Goal: Transaction & Acquisition: Purchase product/service

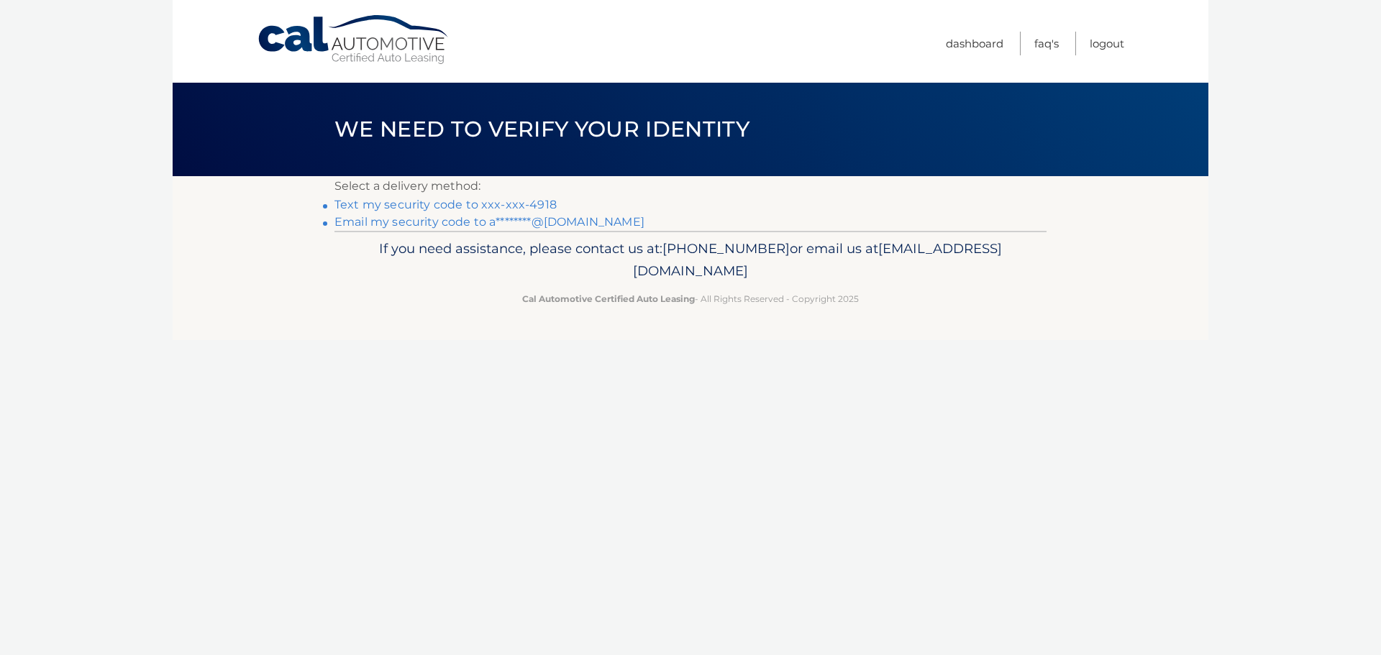
click at [514, 205] on link "Text my security code to xxx-xxx-4918" at bounding box center [446, 205] width 222 height 14
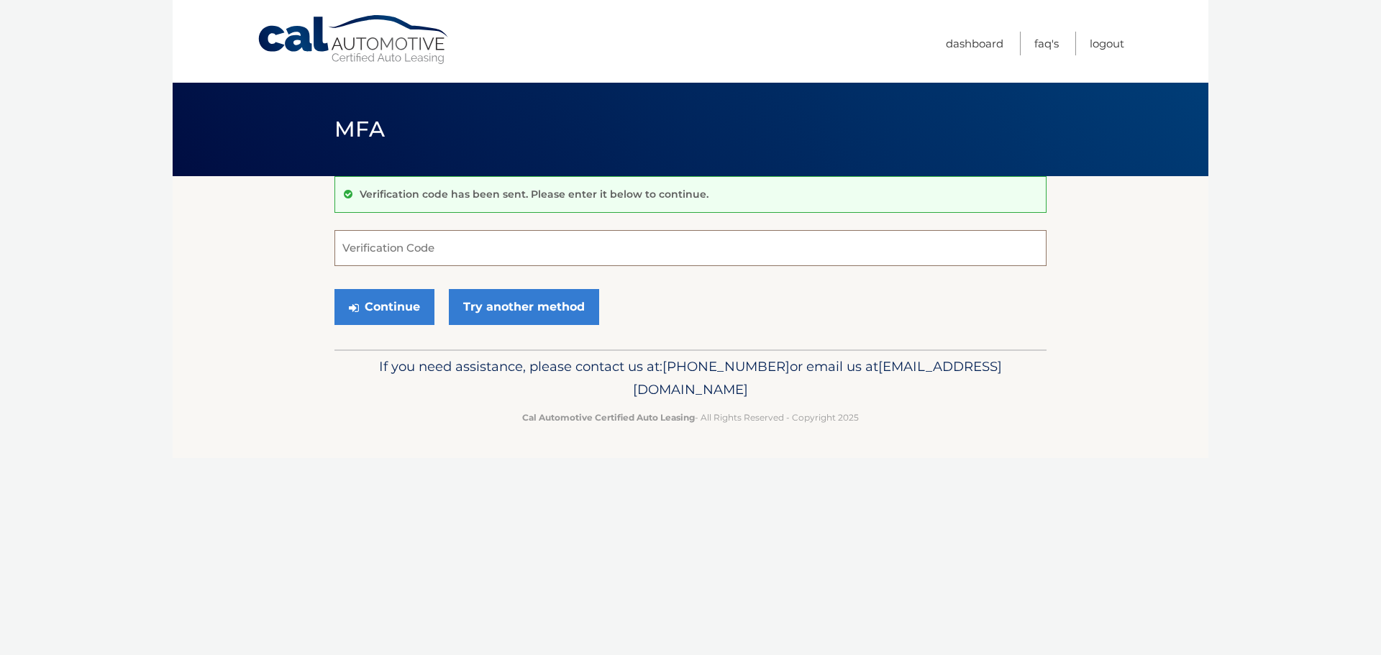
click at [513, 261] on input "Verification Code" at bounding box center [691, 248] width 712 height 36
type input "769855"
click at [394, 304] on button "Continue" at bounding box center [385, 307] width 100 height 36
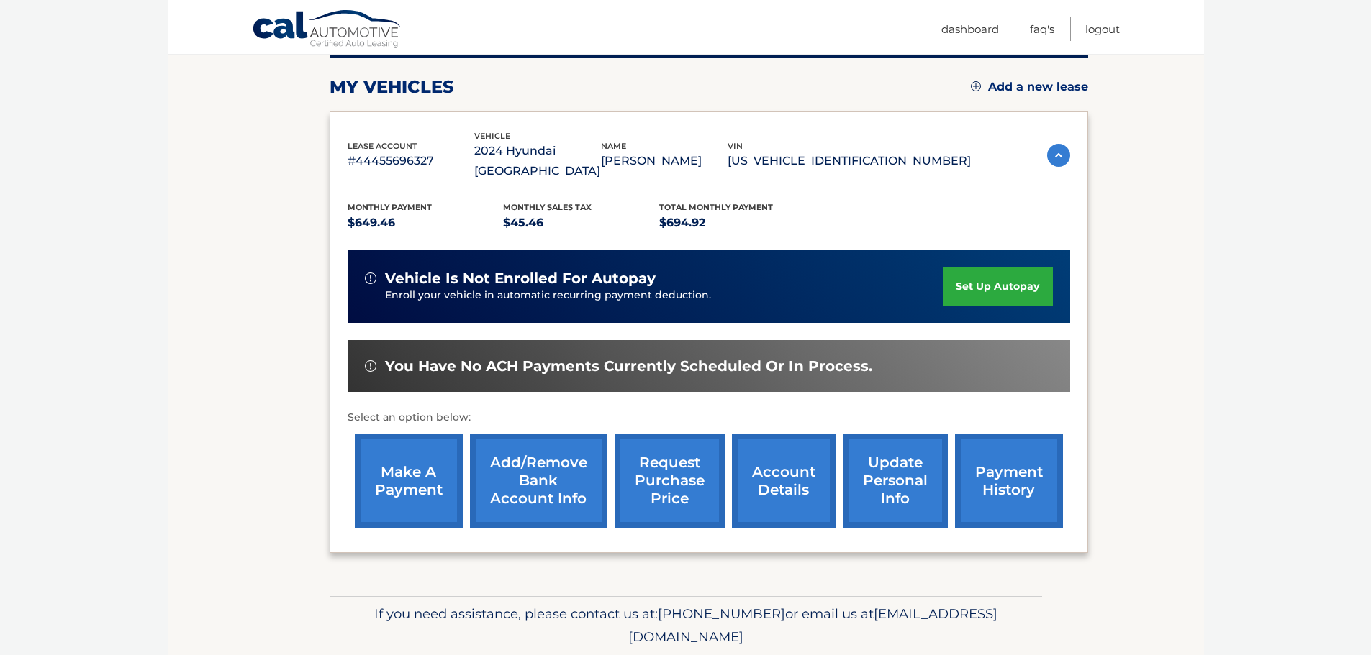
scroll to position [217, 0]
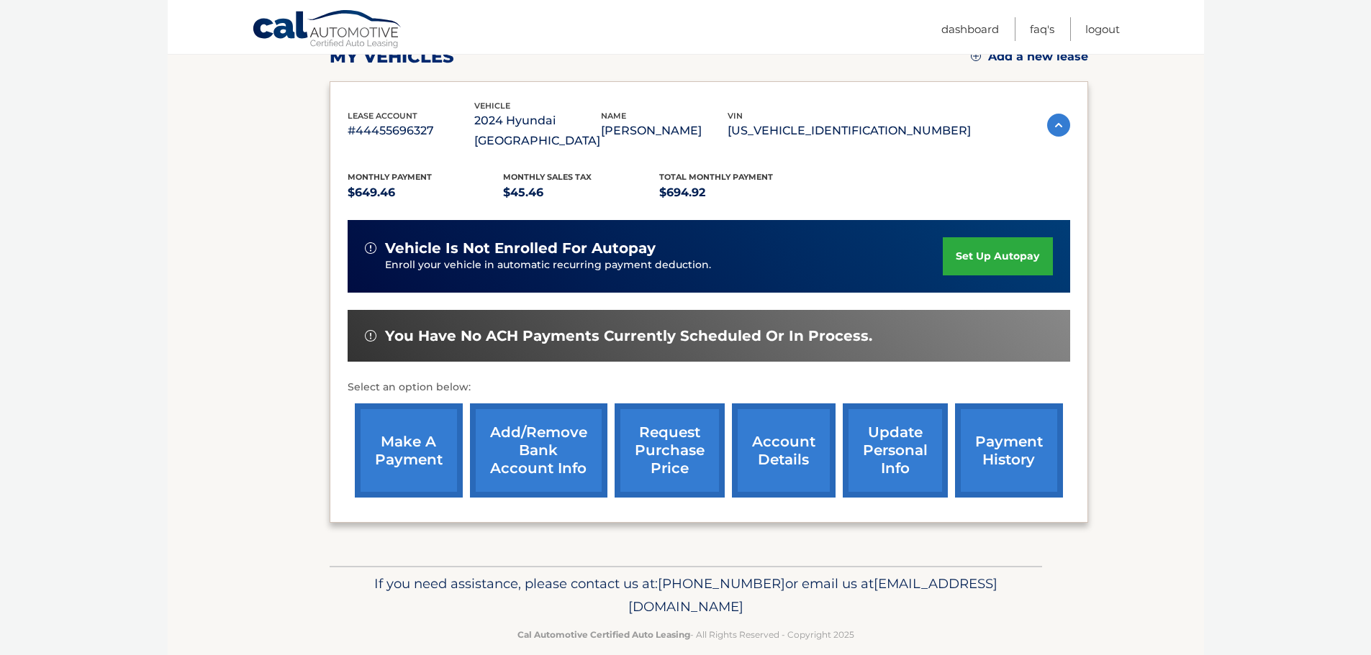
click at [1002, 430] on link "payment history" at bounding box center [1009, 451] width 108 height 94
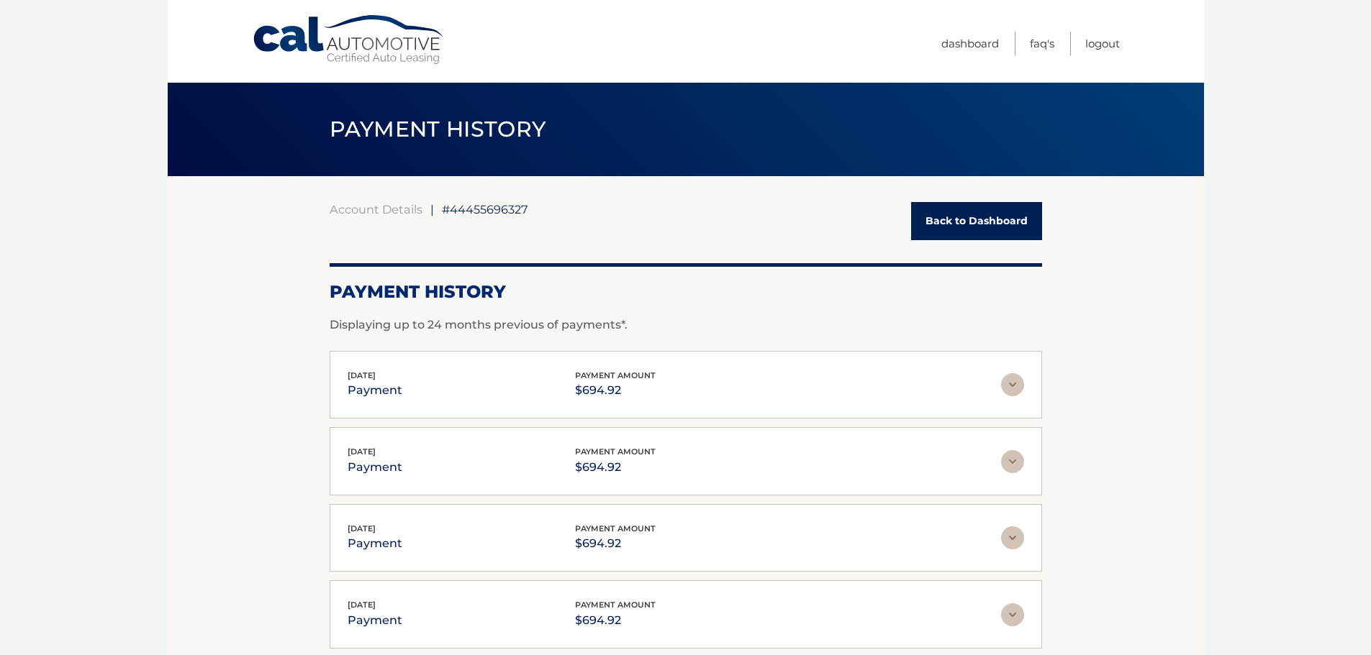
click at [971, 217] on link "Back to Dashboard" at bounding box center [976, 221] width 131 height 38
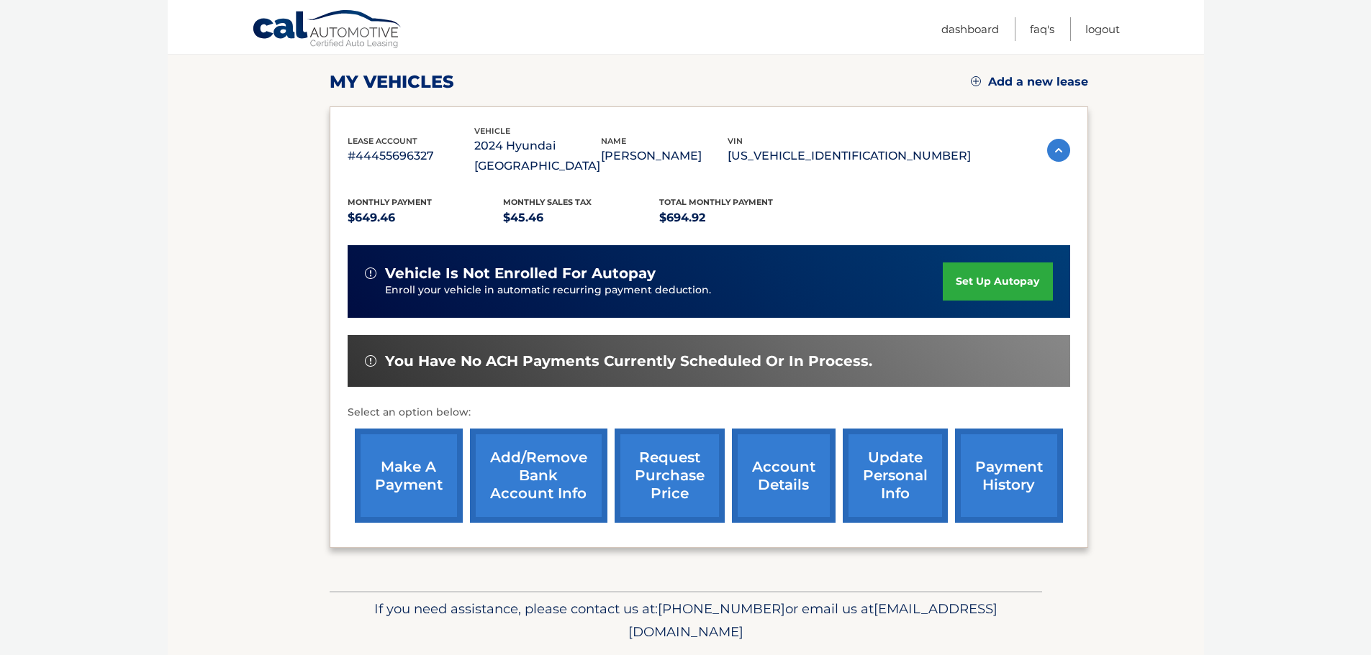
scroll to position [216, 0]
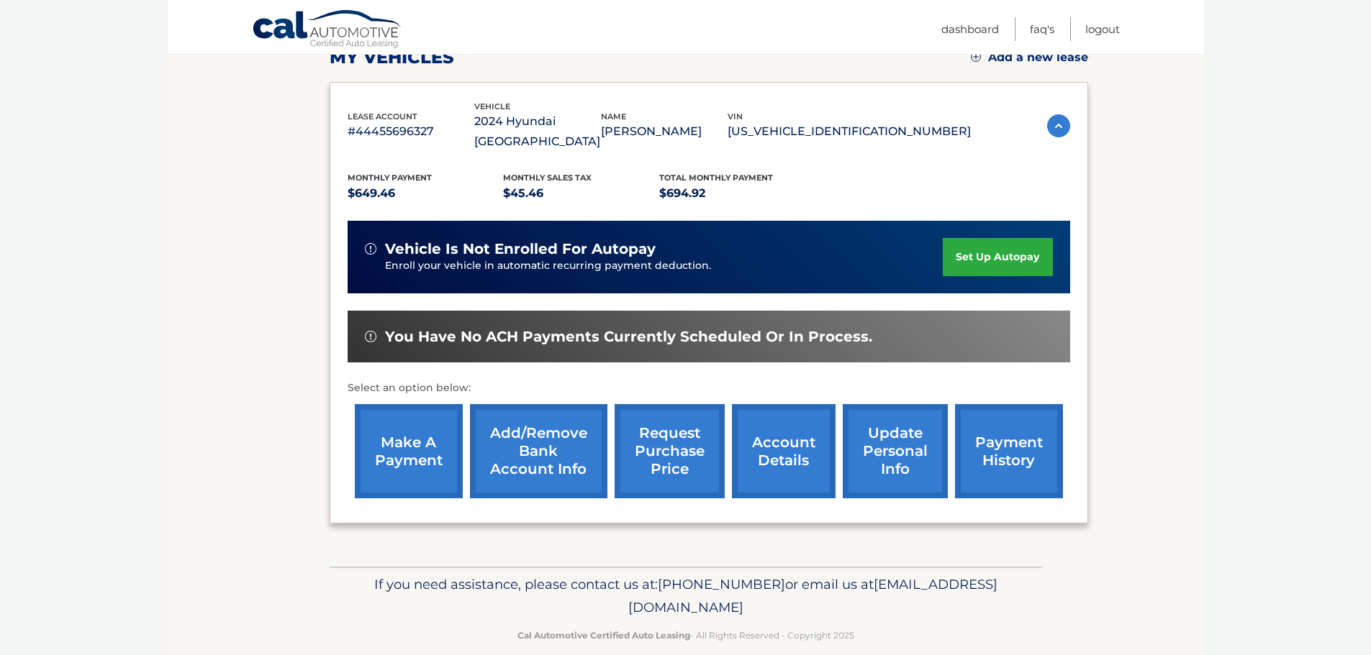
click at [392, 444] on link "make a payment" at bounding box center [409, 451] width 108 height 94
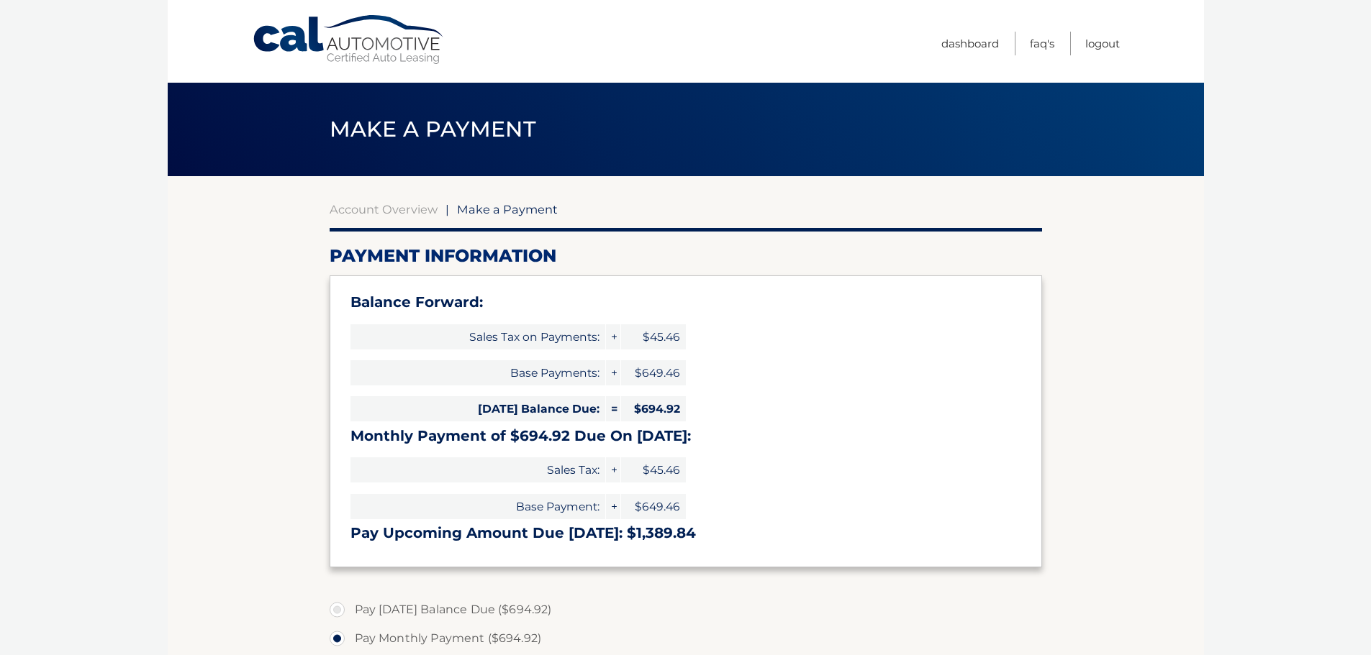
select select "ZTNmZjY4NzAtM2FlNC00MGQ4LTlmNzctM2YzYzU3NzgwZWNj"
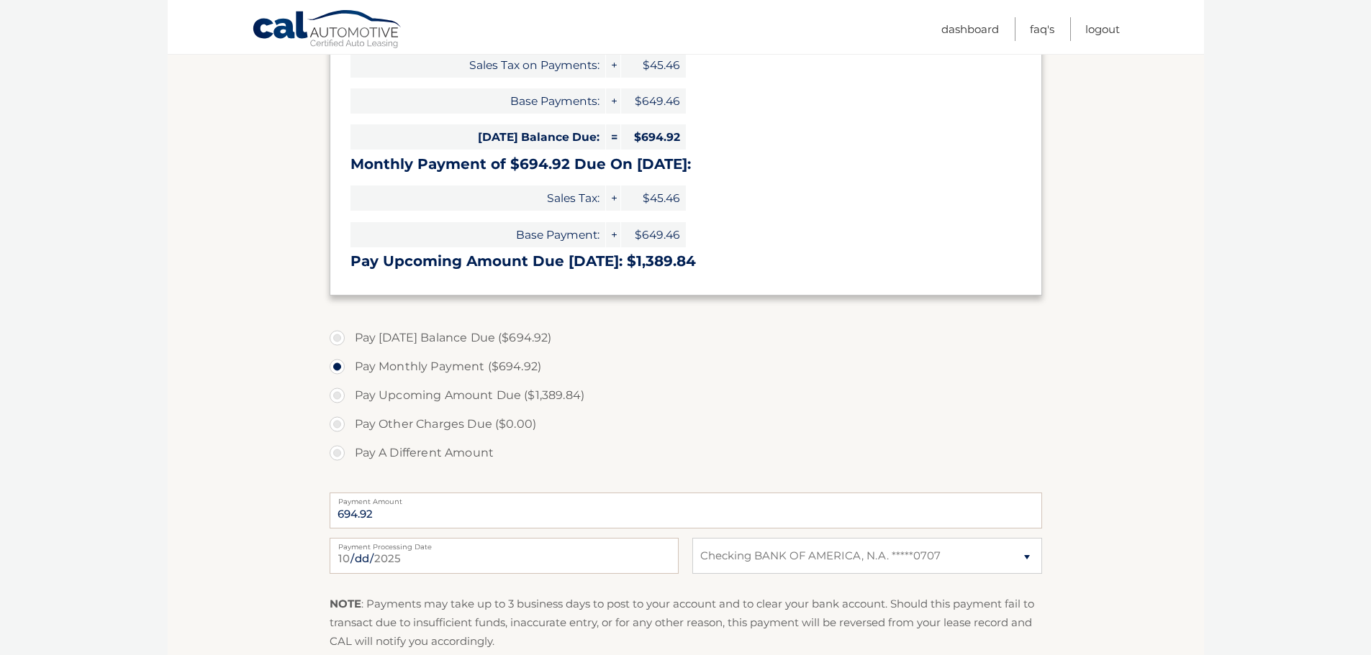
scroll to position [288, 0]
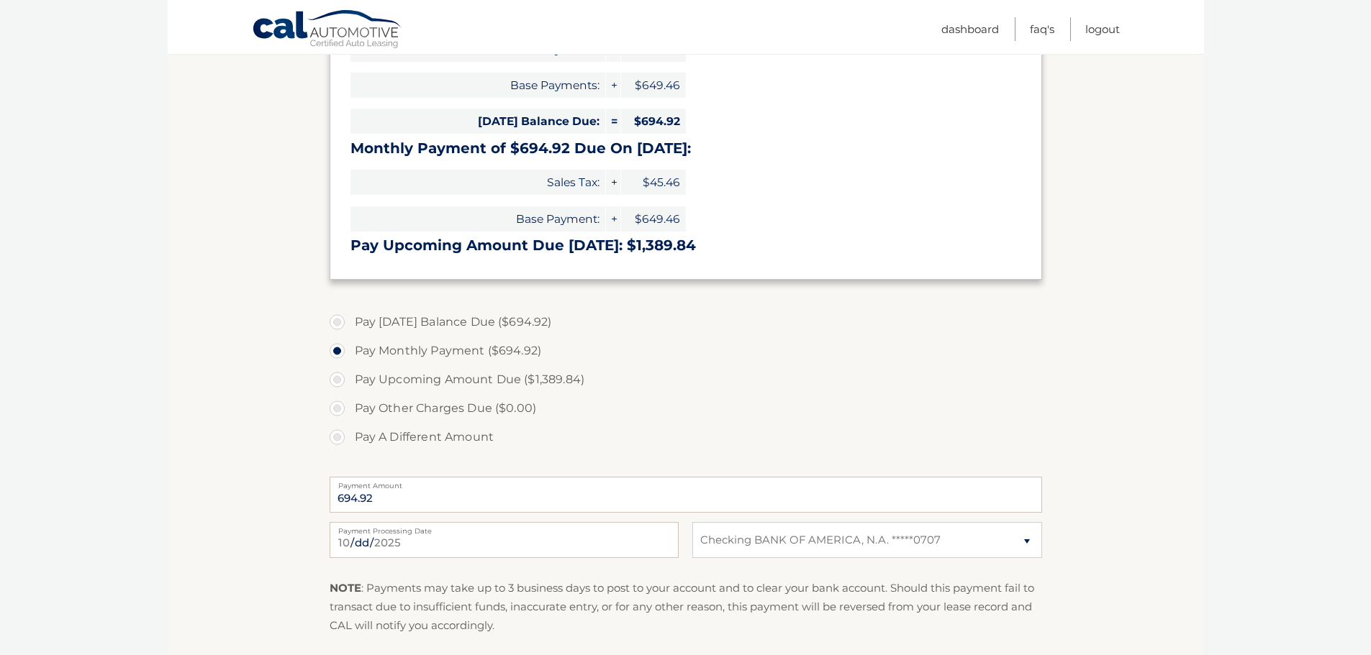
click at [341, 325] on label "Pay [DATE] Balance Due ($694.92)" at bounding box center [686, 322] width 712 height 29
click at [341, 325] on input "Pay Today's Balance Due ($694.92)" at bounding box center [342, 319] width 14 height 23
radio input "true"
click at [1054, 449] on section "Account Overview | Make a Payment Payment Information Balance Forward: Sales Ta…" at bounding box center [686, 308] width 1036 height 840
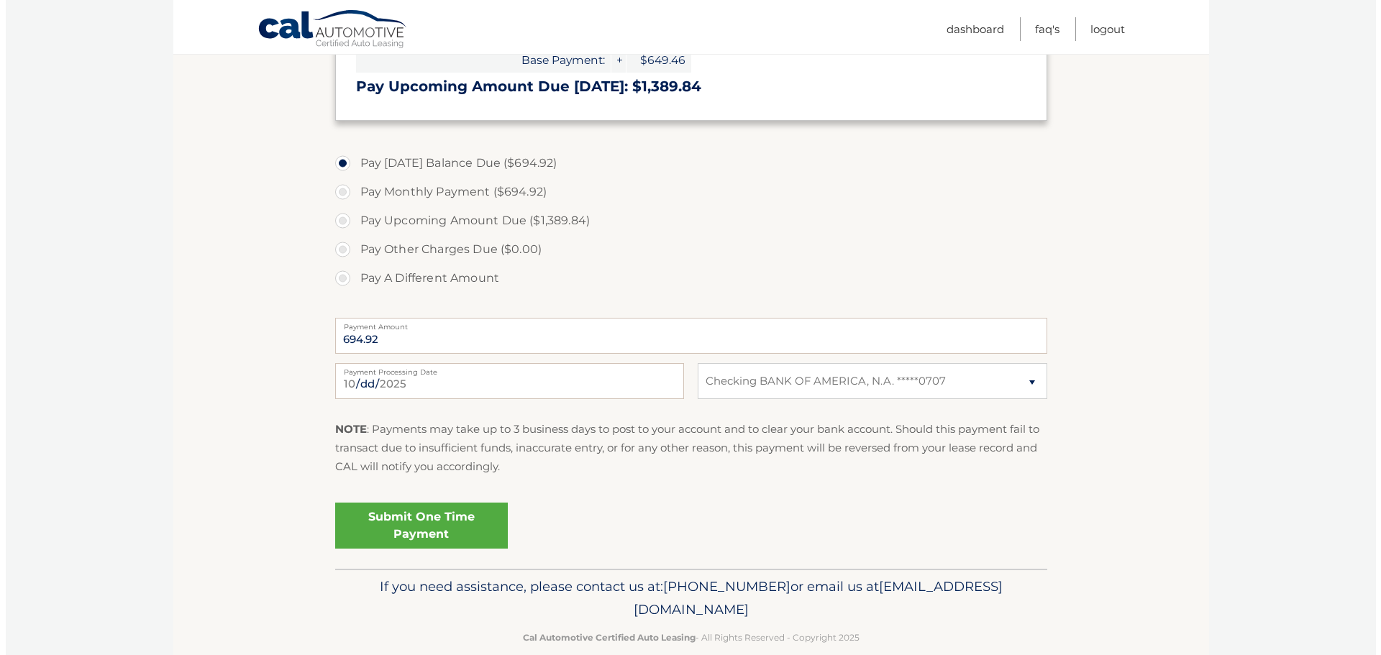
scroll to position [470, 0]
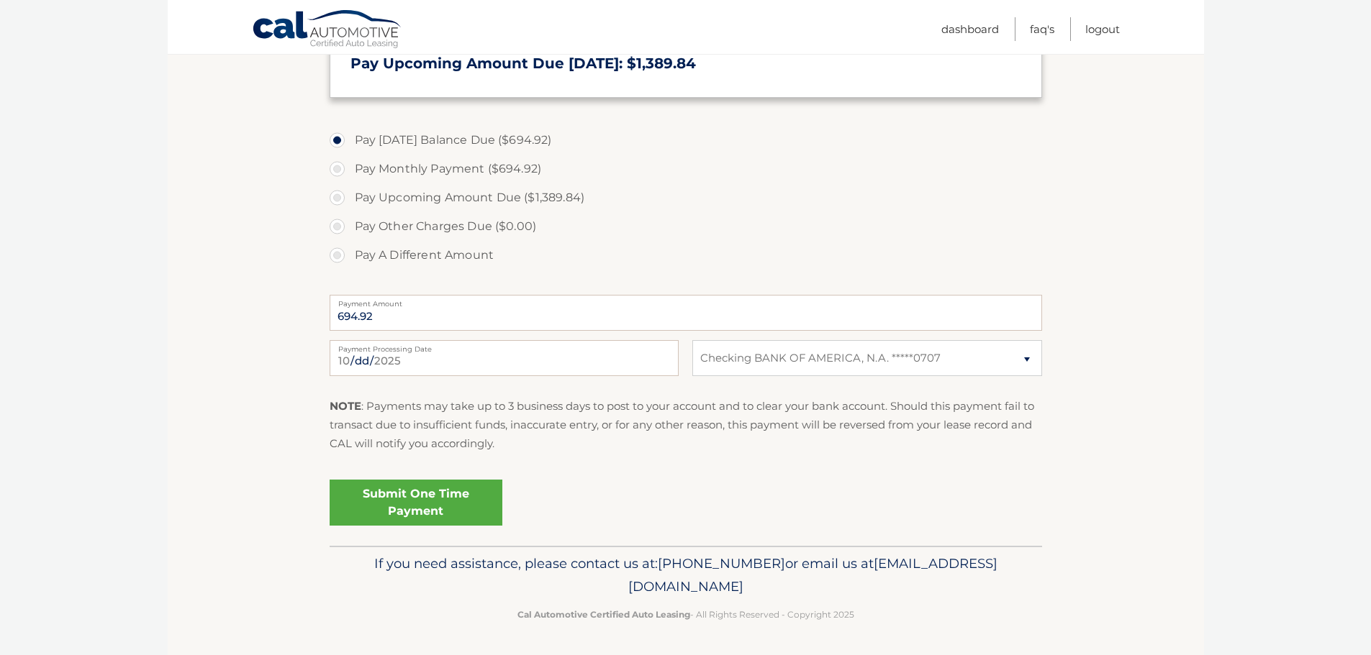
click at [383, 504] on link "Submit One Time Payment" at bounding box center [416, 503] width 173 height 46
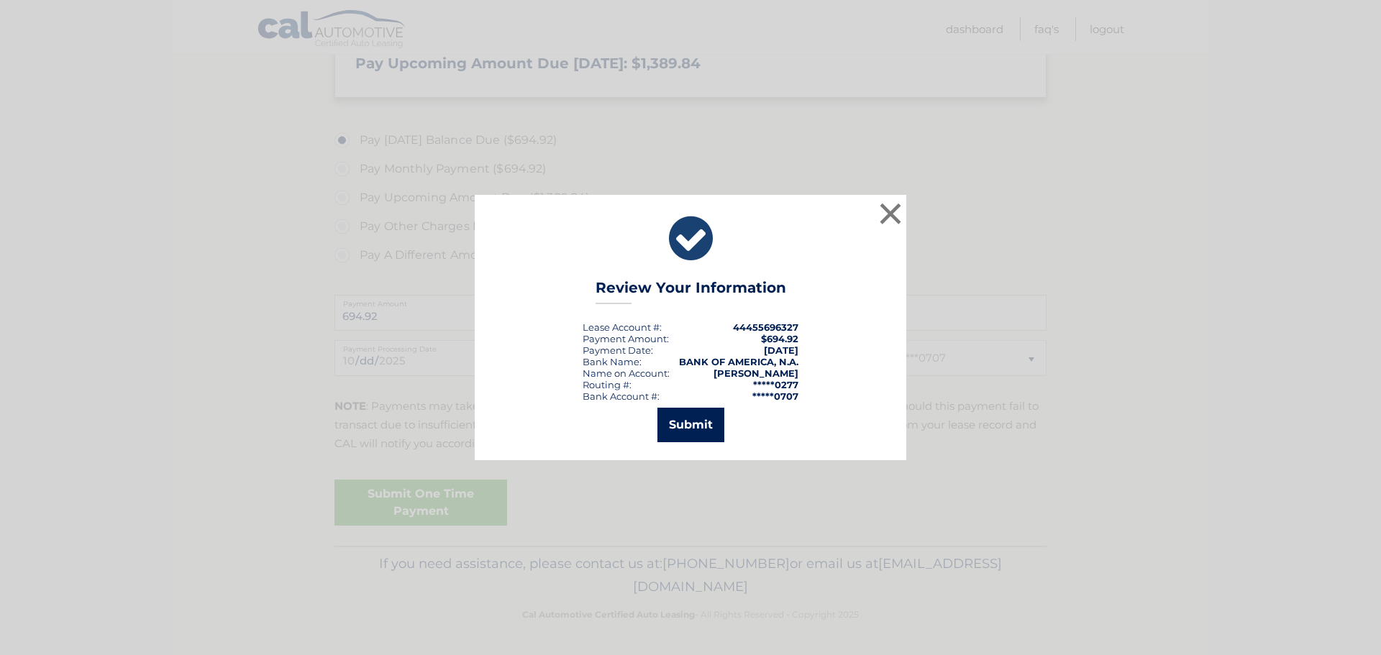
click at [702, 423] on button "Submit" at bounding box center [691, 425] width 67 height 35
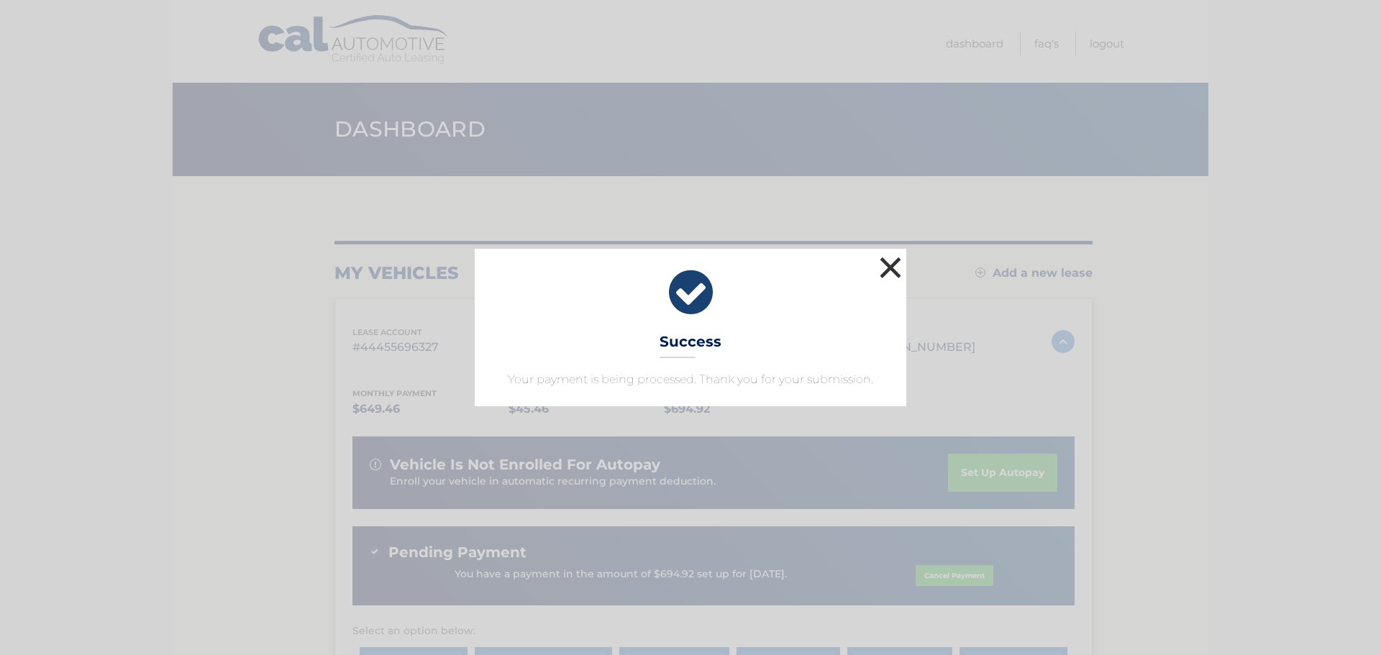
click at [883, 266] on button "×" at bounding box center [890, 267] width 29 height 29
